Goal: Information Seeking & Learning: Learn about a topic

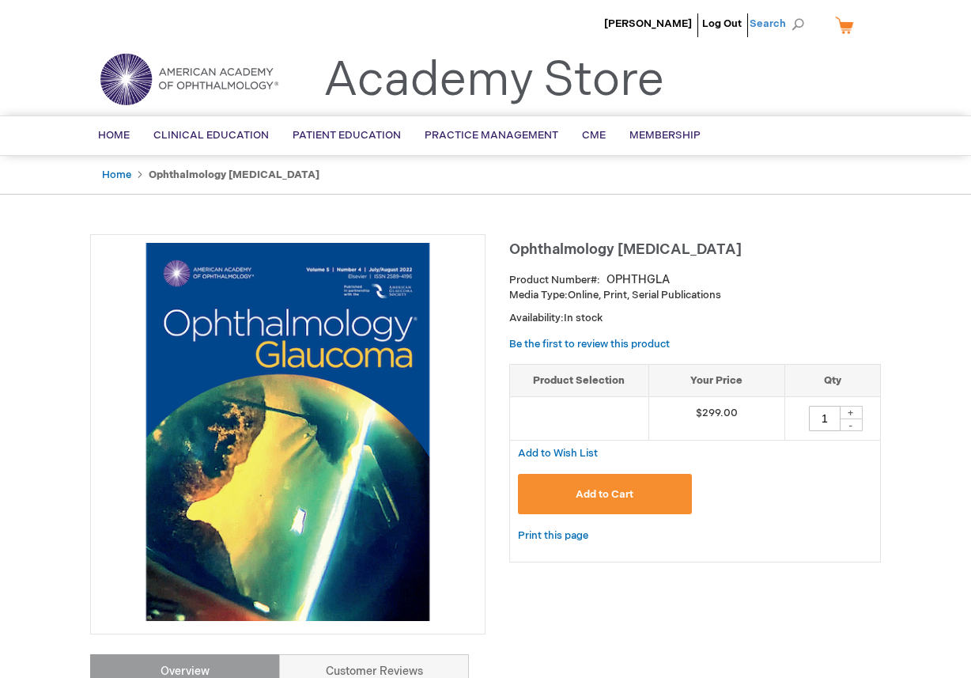
click at [801, 24] on span "Search" at bounding box center [780, 24] width 60 height 32
type input "Clinical education line topic"
click at [731, 119] on link "Clinical education line topic" at bounding box center [698, 123] width 131 height 15
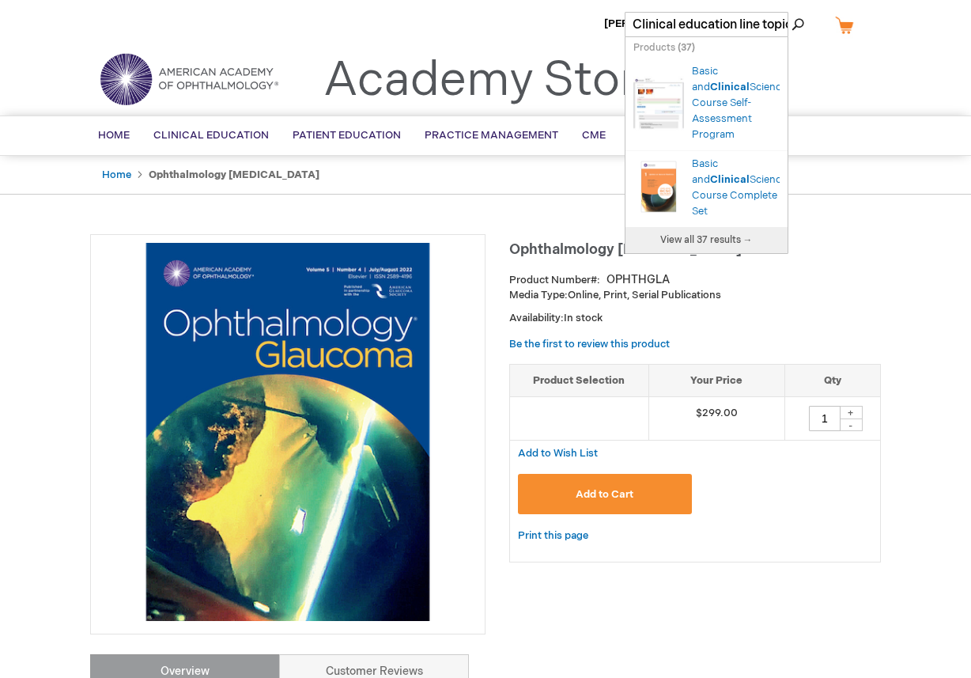
click at [833, 246] on h1 "Ophthalmology Glaucoma" at bounding box center [695, 247] width 372 height 26
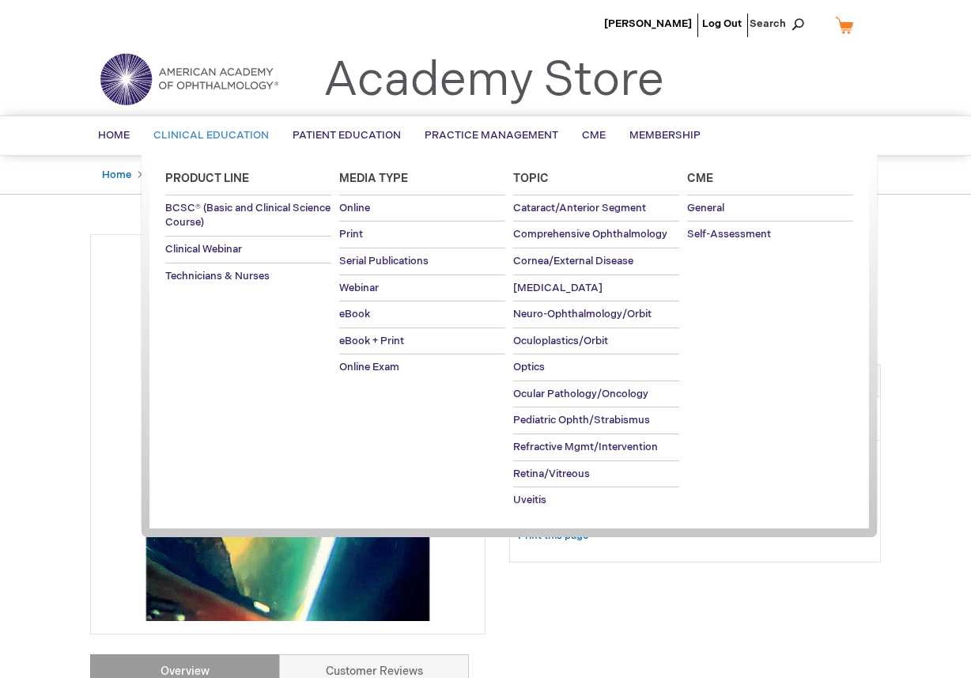
click at [187, 136] on span "Clinical Education" at bounding box center [210, 135] width 115 height 13
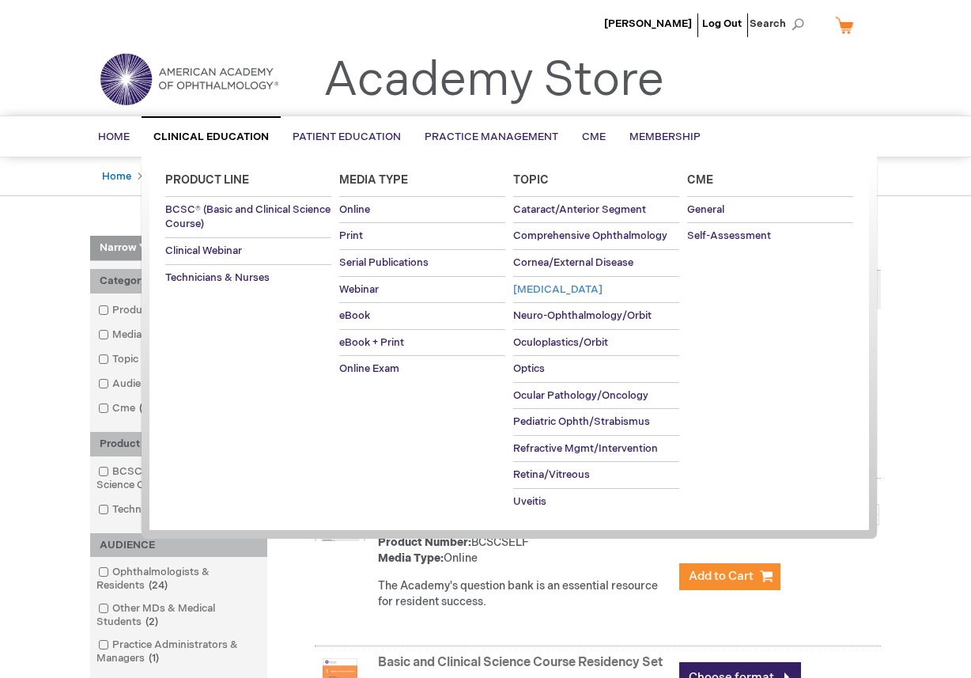
click at [536, 295] on span "[MEDICAL_DATA]" at bounding box center [557, 289] width 89 height 13
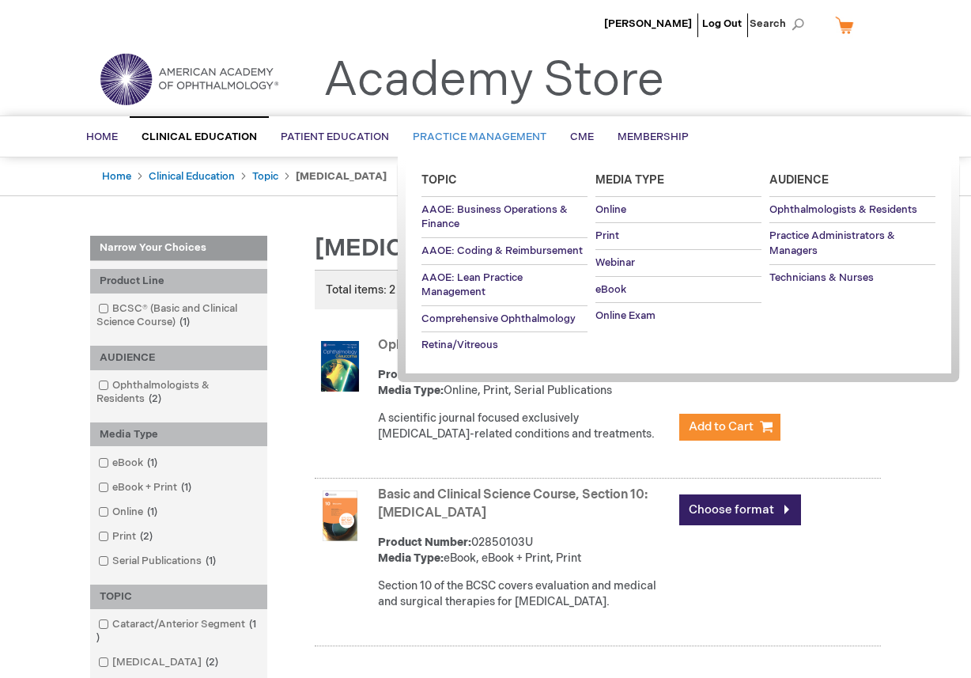
click at [485, 132] on span "Practice Management" at bounding box center [480, 136] width 134 height 13
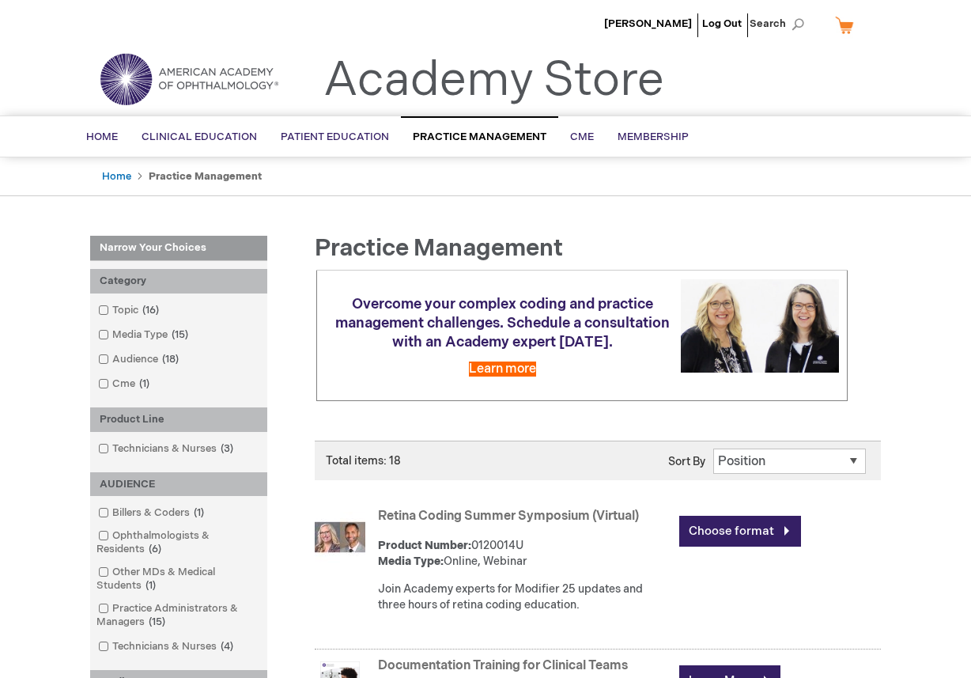
click at [821, 468] on select "Position Product Name : A to Z Product Name : Z to A Price : Low to High Price …" at bounding box center [789, 460] width 153 height 25
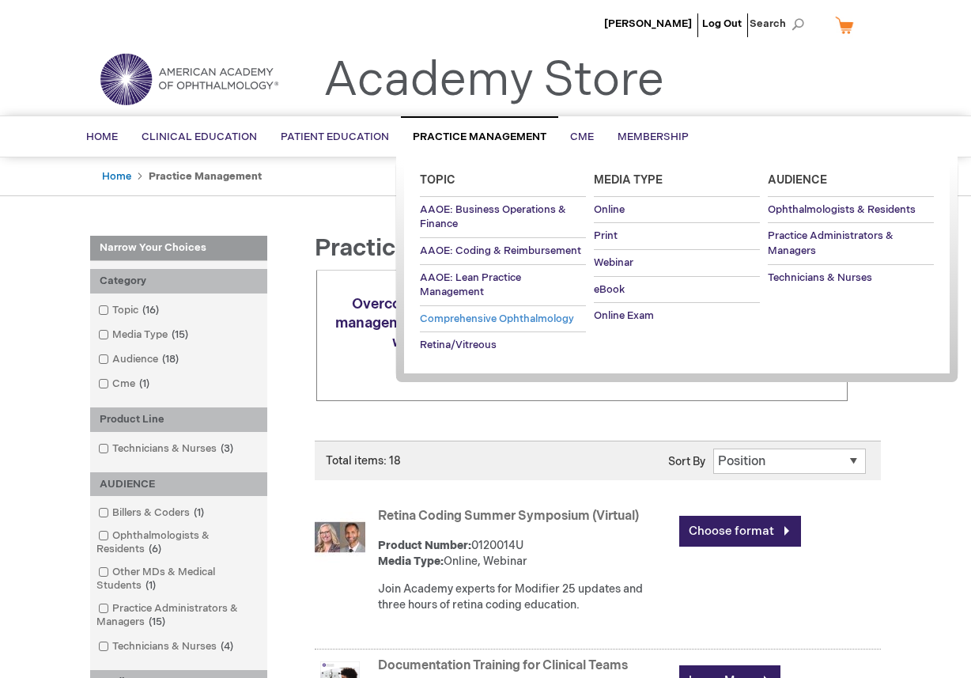
click at [472, 318] on span "Comprehensive Ophthalmology" at bounding box center [497, 318] width 154 height 13
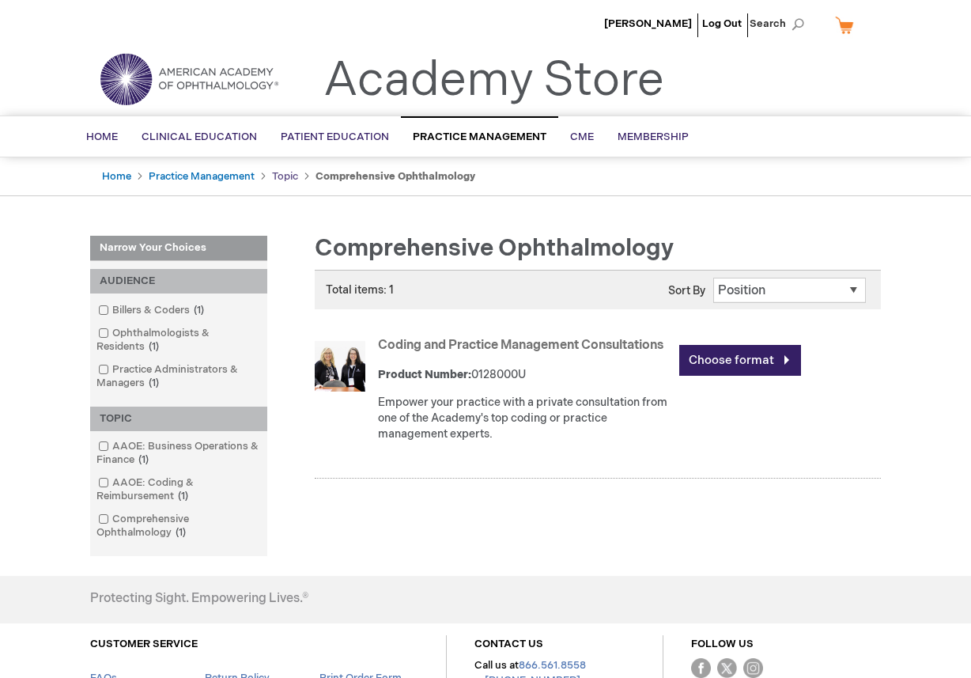
click at [287, 175] on link "Topic" at bounding box center [285, 176] width 26 height 13
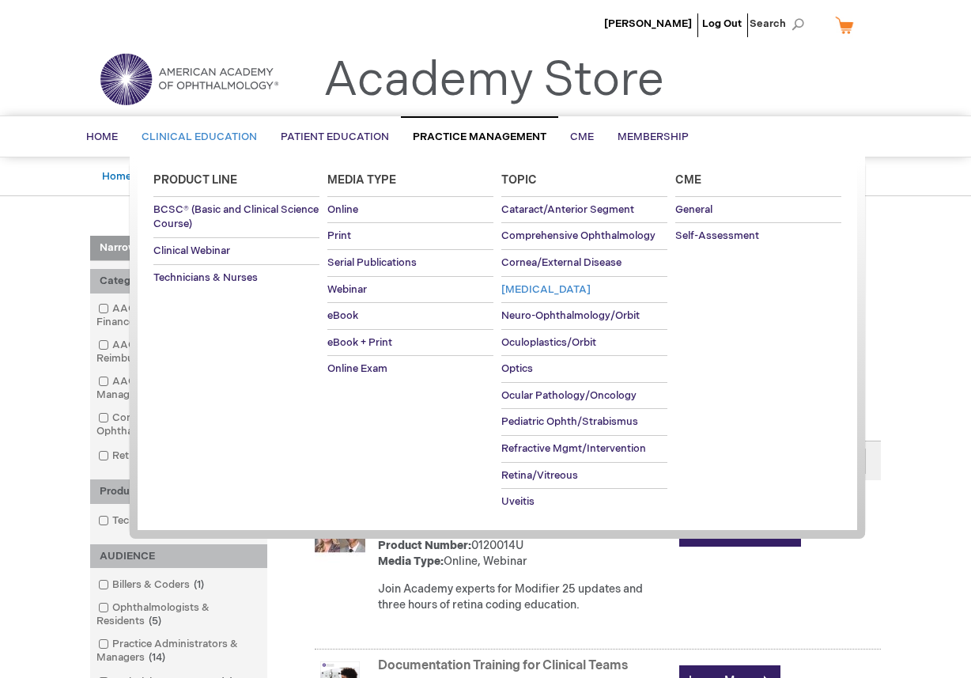
click at [541, 292] on span "[MEDICAL_DATA]" at bounding box center [545, 289] width 89 height 13
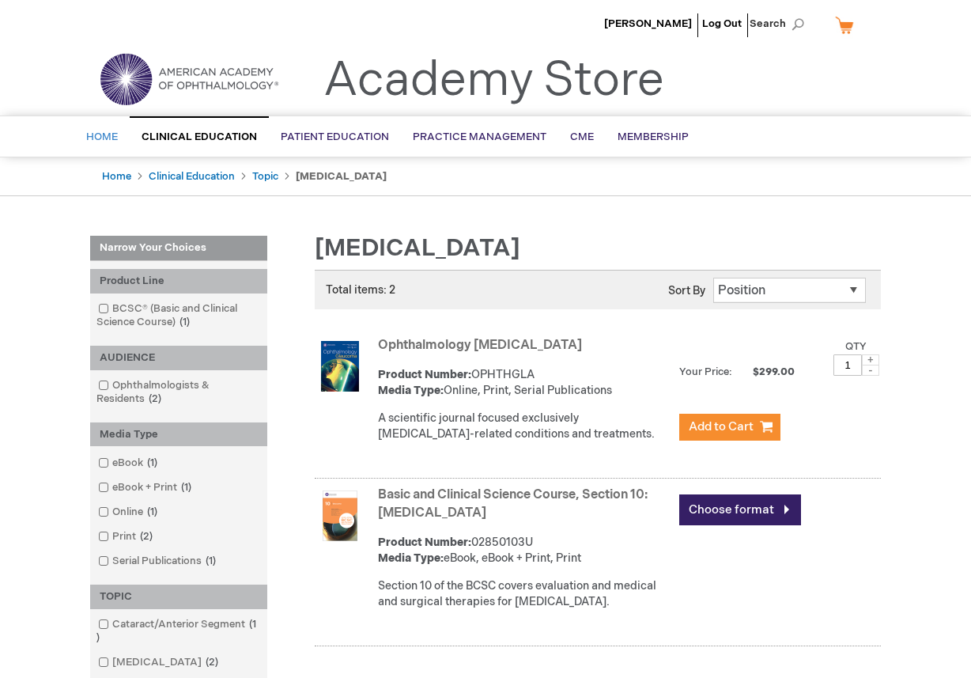
click at [100, 131] on span "Home" at bounding box center [102, 136] width 32 height 13
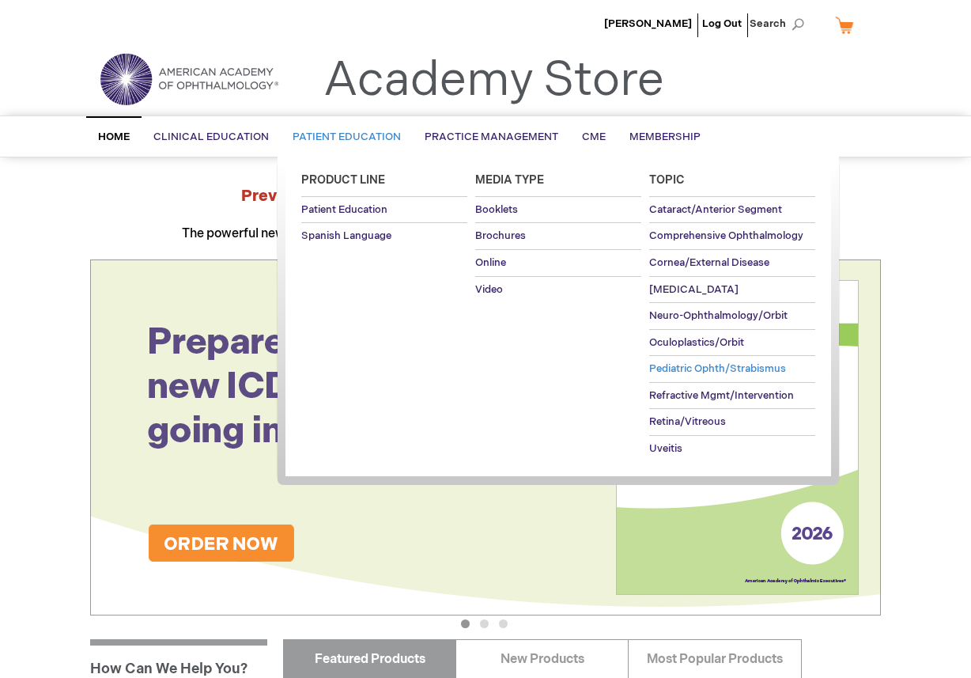
click at [703, 369] on span "Pediatric Ophth/Strabismus" at bounding box center [717, 368] width 137 height 13
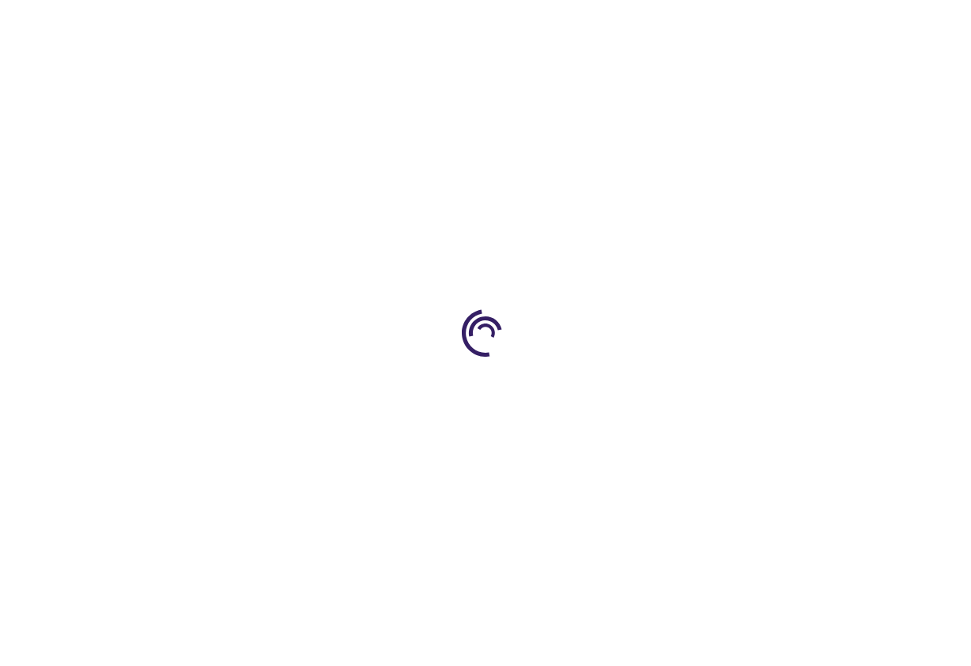
type input "1"
